Goal: Task Accomplishment & Management: Manage account settings

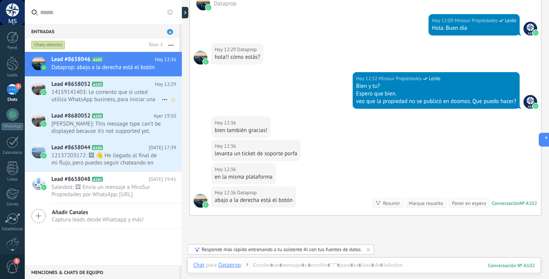
scroll to position [342, 0]
click at [116, 98] on span "14159141403: Le comento que si usted utiliza WhatsApp business, para iniciar un…" at bounding box center [106, 95] width 110 height 14
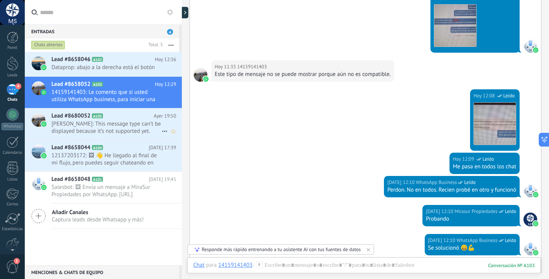
scroll to position [419, 0]
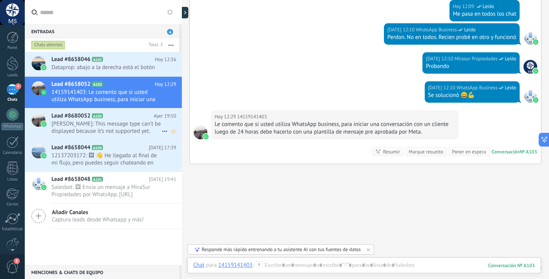
click at [85, 127] on span "[PERSON_NAME]: This message type can’t be displayed because it’s not supported …" at bounding box center [106, 127] width 110 height 14
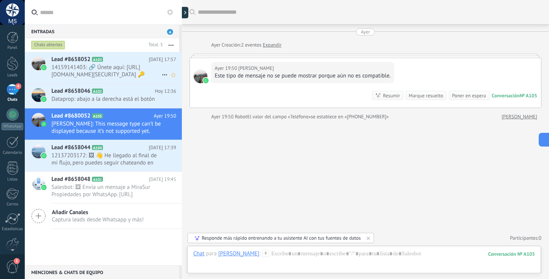
click at [100, 71] on span "14159141403: 🔗 Únete aquí: [URL][DOMAIN_NAME][SECURITY_DATA] 🔑 Contraseña de la…" at bounding box center [106, 71] width 110 height 14
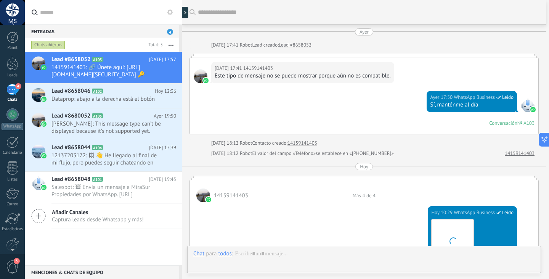
scroll to position [458, 0]
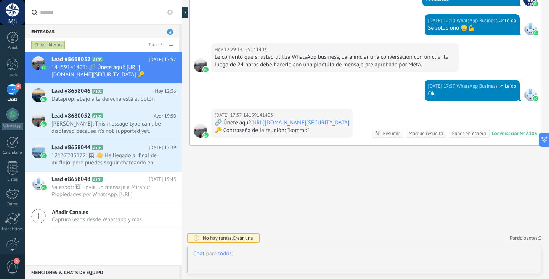
click at [334, 252] on div at bounding box center [364, 261] width 342 height 23
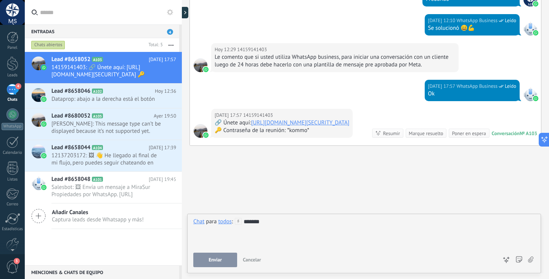
click at [215, 256] on button "Enviar" at bounding box center [215, 259] width 44 height 14
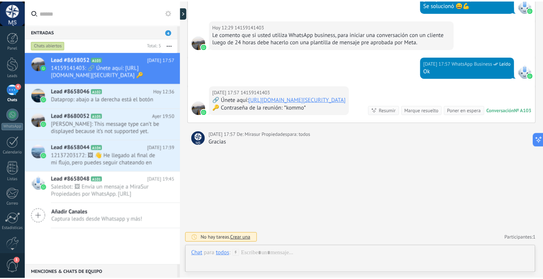
scroll to position [481, 0]
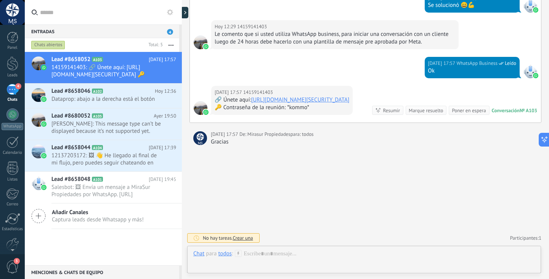
click at [299, 104] on div "🔑 Contraseña de la reunión: *kommo*" at bounding box center [282, 108] width 135 height 8
click at [20, 37] on link "Panel" at bounding box center [12, 41] width 25 height 19
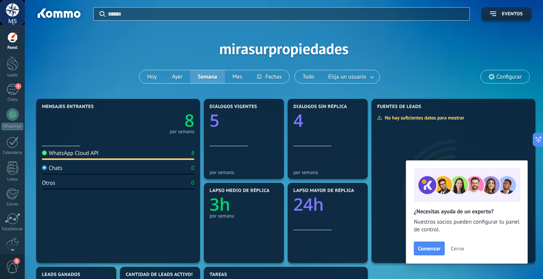
click at [12, 35] on div at bounding box center [12, 37] width 11 height 11
click at [16, 9] on div at bounding box center [12, 12] width 25 height 25
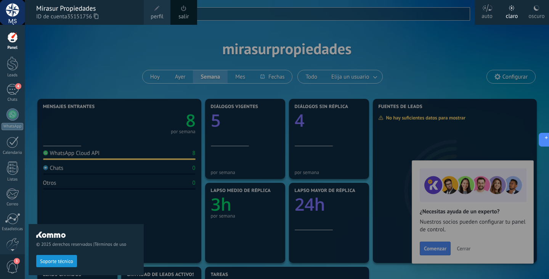
drag, startPoint x: 347, startPoint y: 22, endPoint x: 315, endPoint y: 21, distance: 32.4
drag, startPoint x: 315, startPoint y: 21, endPoint x: 237, endPoint y: 25, distance: 78.2
click at [237, 25] on div at bounding box center [299, 139] width 549 height 279
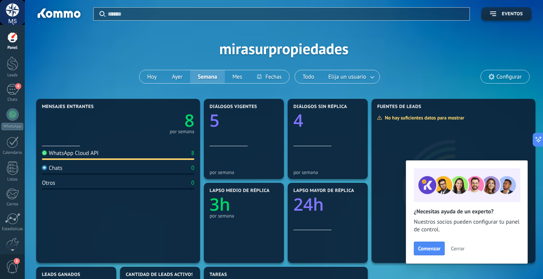
drag, startPoint x: 234, startPoint y: 27, endPoint x: 225, endPoint y: 26, distance: 8.9
drag, startPoint x: 225, startPoint y: 26, endPoint x: 217, endPoint y: 27, distance: 9.0
drag, startPoint x: 217, startPoint y: 27, endPoint x: 211, endPoint y: 29, distance: 5.7
click at [209, 30] on div "Aplicar Eventos mirasurpropiedades [DATE] [DATE] Semana Mes Todo Elija un usuar…" at bounding box center [284, 48] width 496 height 97
